Goal: Task Accomplishment & Management: Manage account settings

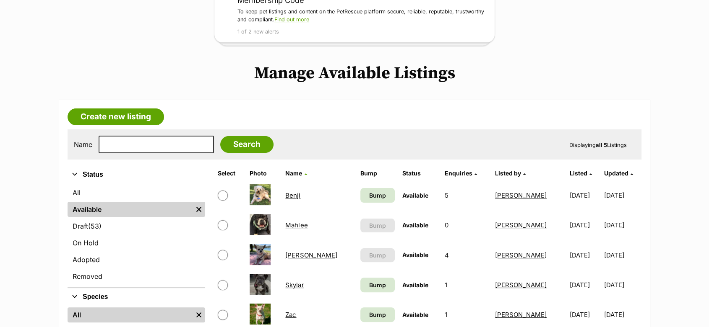
scroll to position [186, 0]
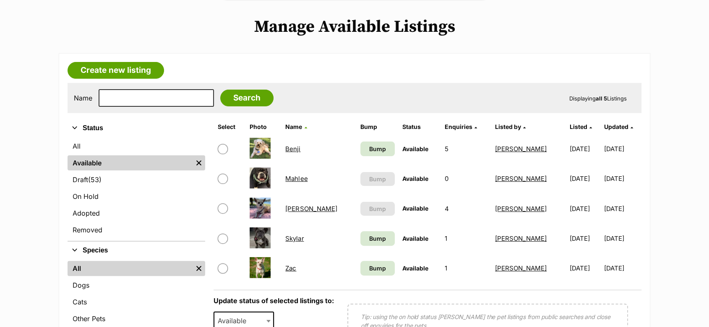
click at [222, 210] on input "checkbox" at bounding box center [223, 209] width 10 height 10
checkbox input "true"
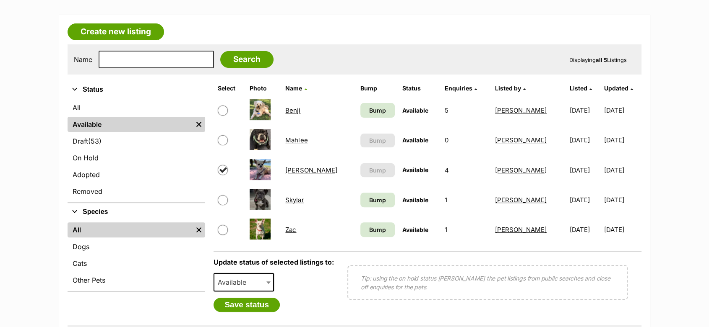
scroll to position [279, 0]
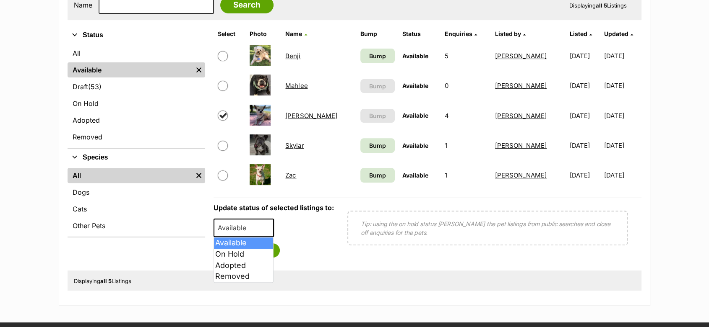
click at [231, 225] on span "Available" at bounding box center [234, 228] width 40 height 12
select select "on_hold"
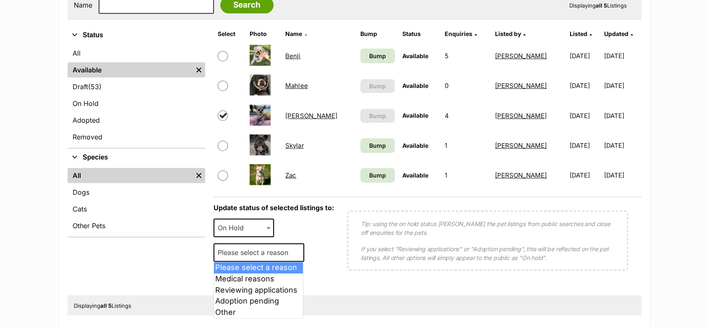
drag, startPoint x: 236, startPoint y: 256, endPoint x: 239, endPoint y: 276, distance: 20.3
click at [236, 256] on span "Please select a reason" at bounding box center [255, 253] width 82 height 12
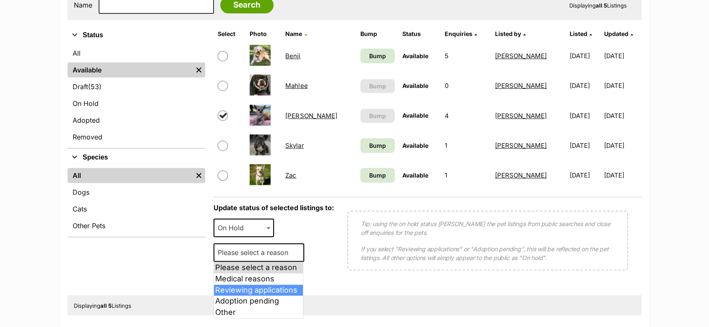
select select "reviewing_applications"
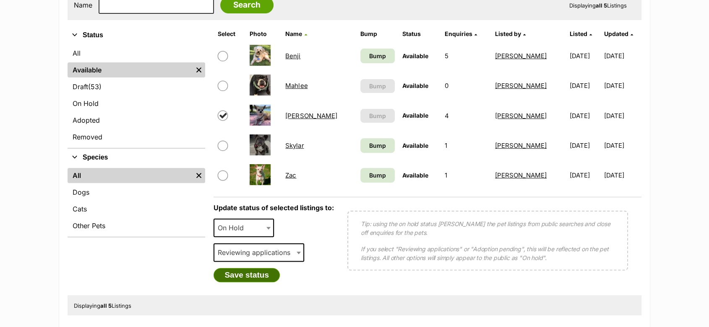
click at [227, 278] on button "Save status" at bounding box center [246, 275] width 66 height 14
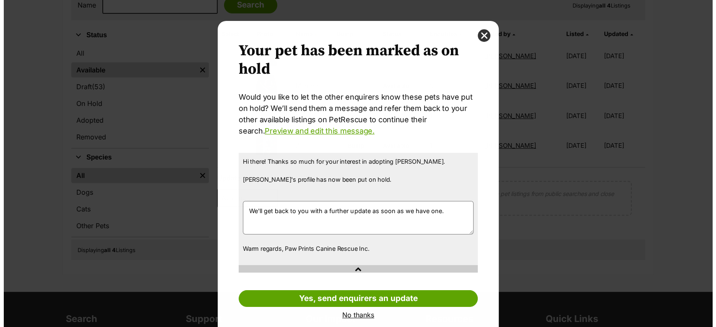
scroll to position [0, 0]
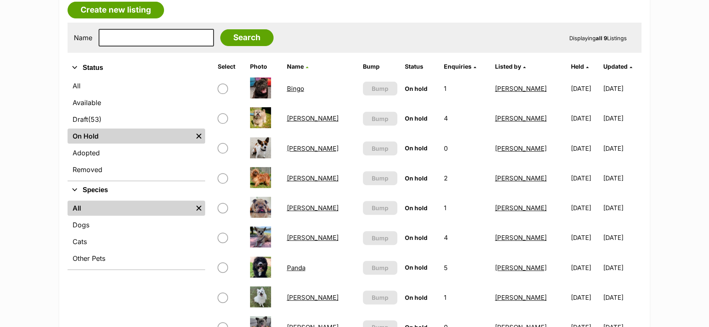
scroll to position [326, 0]
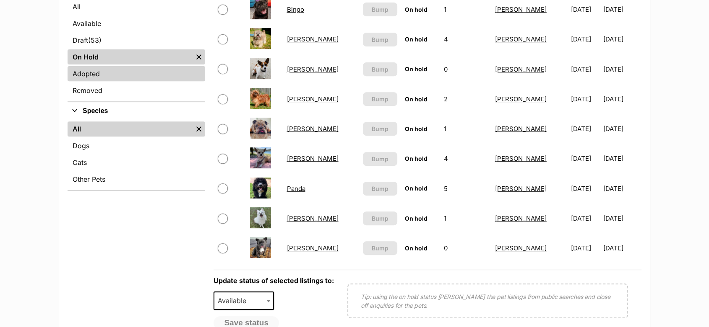
click at [87, 69] on link "Adopted" at bounding box center [137, 73] width 138 height 15
click at [81, 75] on link "Adopted" at bounding box center [137, 73] width 138 height 15
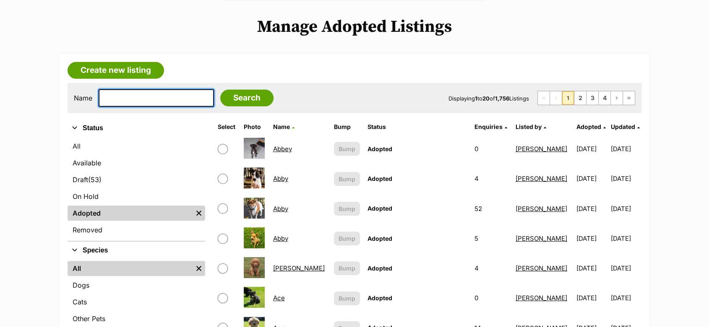
click at [164, 102] on input "text" at bounding box center [156, 98] width 115 height 18
type input "lainey"
click at [220, 90] on input "Search" at bounding box center [246, 98] width 53 height 17
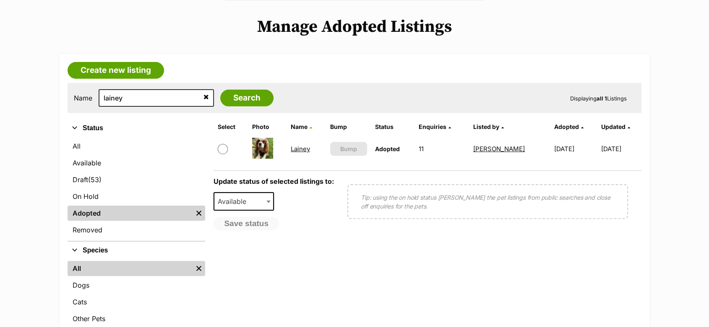
click at [303, 149] on link "Lainey" at bounding box center [300, 149] width 19 height 8
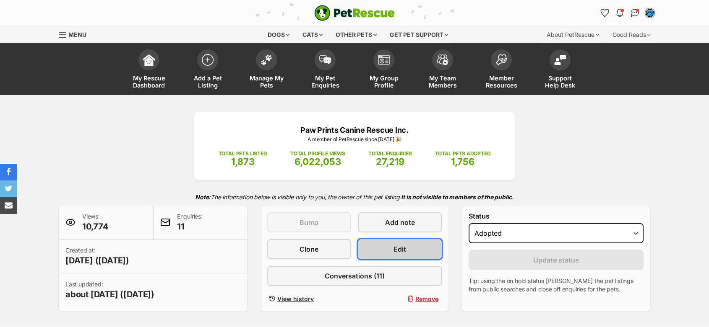
click at [393, 245] on span "Edit" at bounding box center [399, 249] width 13 height 10
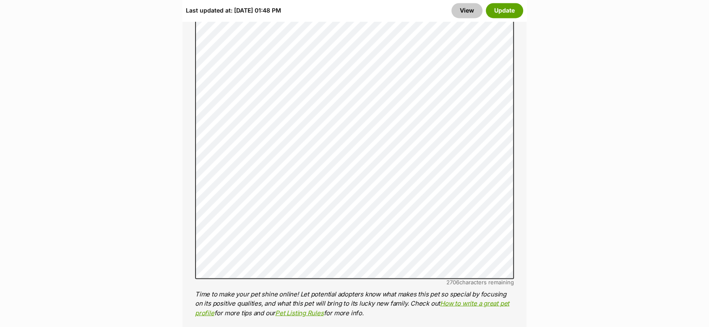
scroll to position [1444, 0]
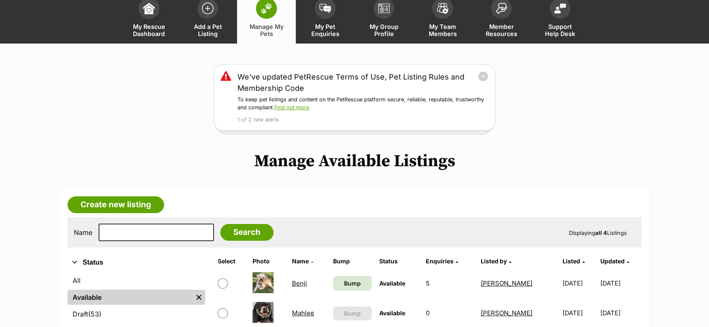
scroll to position [93, 0]
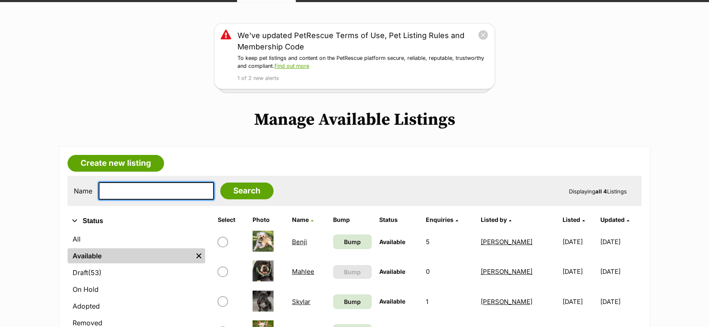
click at [174, 183] on input "text" at bounding box center [156, 191] width 115 height 18
type input "ginger"
click at [220, 183] on input "Search" at bounding box center [246, 191] width 53 height 17
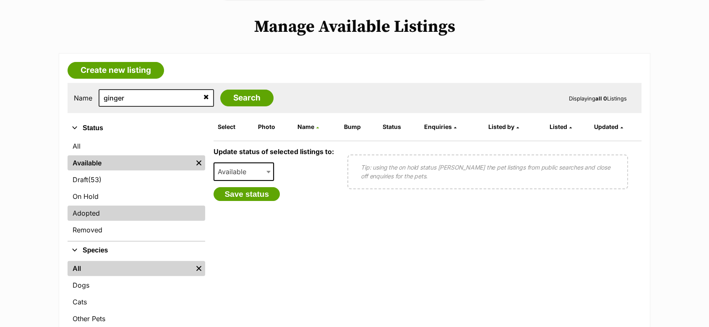
click at [91, 209] on link "Adopted" at bounding box center [137, 213] width 138 height 15
click at [96, 212] on link "Adopted" at bounding box center [137, 213] width 138 height 15
click at [85, 213] on link "Adopted" at bounding box center [137, 213] width 138 height 15
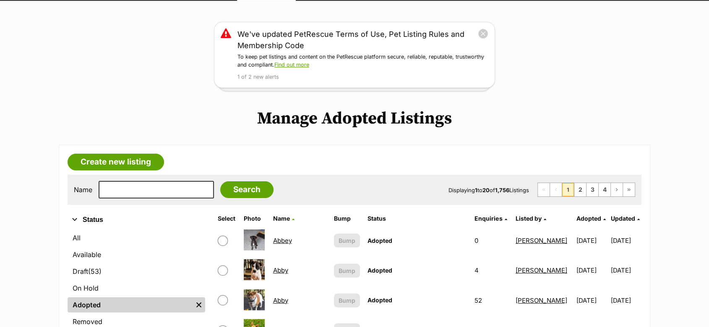
scroll to position [233, 0]
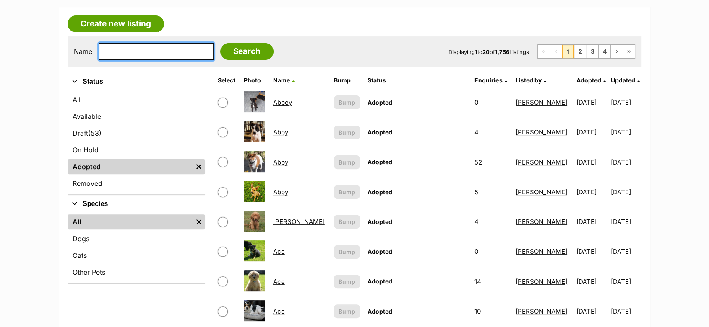
click at [122, 46] on input "text" at bounding box center [156, 52] width 115 height 18
type input "ginger"
click at [220, 43] on input "Search" at bounding box center [246, 51] width 53 height 17
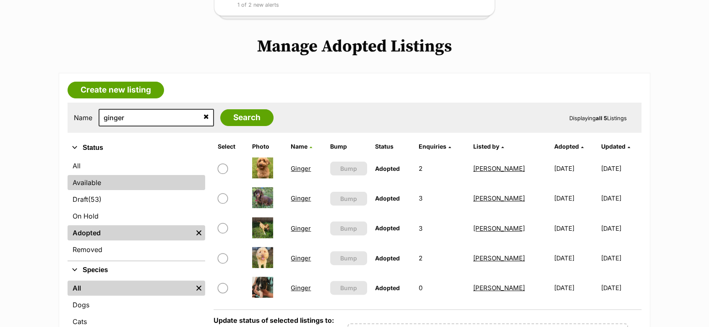
scroll to position [186, 0]
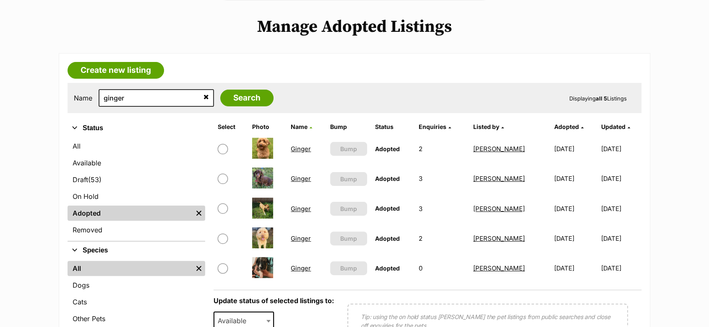
click at [304, 146] on link "Ginger" at bounding box center [301, 149] width 20 height 8
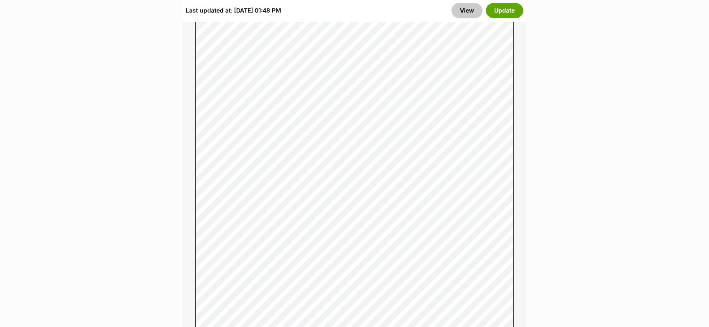
scroll to position [1164, 0]
